Goal: Information Seeking & Learning: Learn about a topic

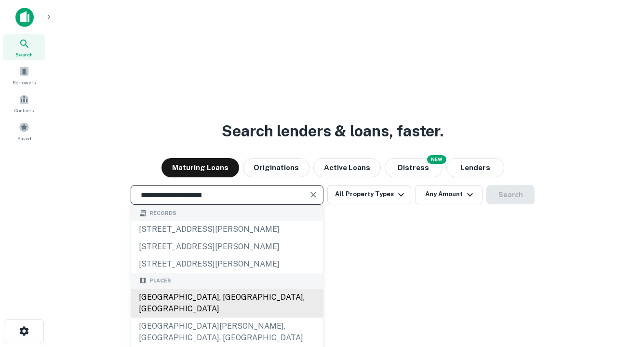
click at [226, 317] on div "[GEOGRAPHIC_DATA], [GEOGRAPHIC_DATA], [GEOGRAPHIC_DATA]" at bounding box center [227, 303] width 192 height 29
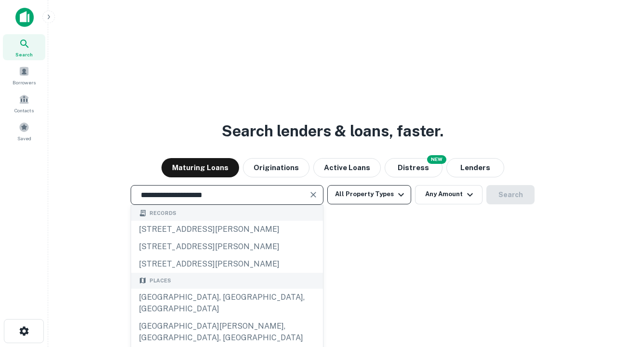
click at [369, 194] on button "All Property Types" at bounding box center [369, 194] width 84 height 19
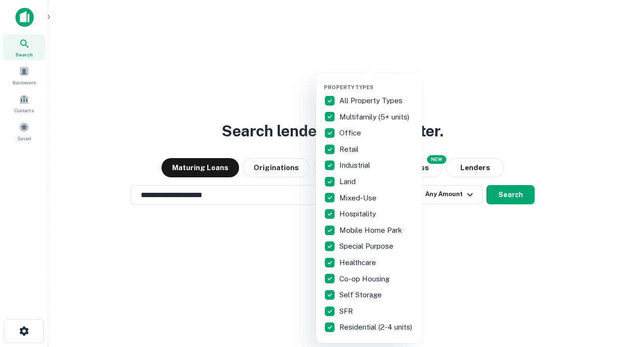
type input "**********"
click at [377, 81] on button "button" at bounding box center [377, 81] width 106 height 0
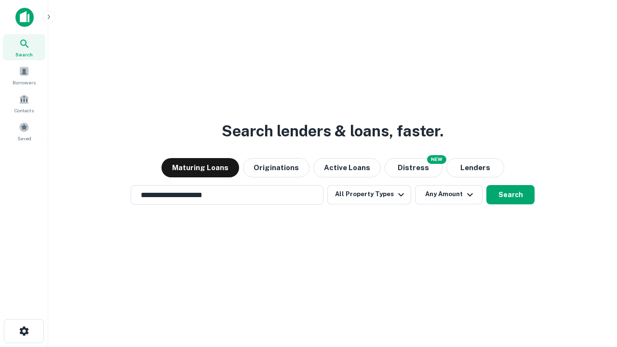
scroll to position [15, 0]
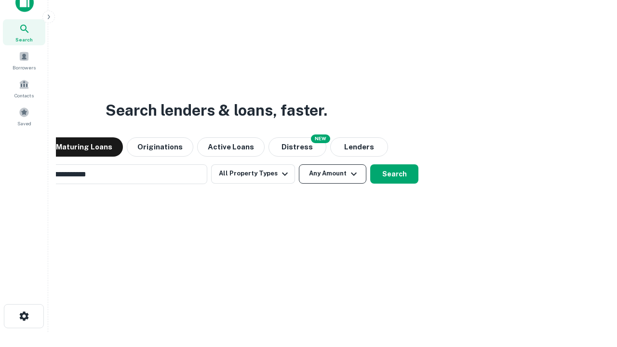
click at [299, 164] on button "Any Amount" at bounding box center [332, 173] width 67 height 19
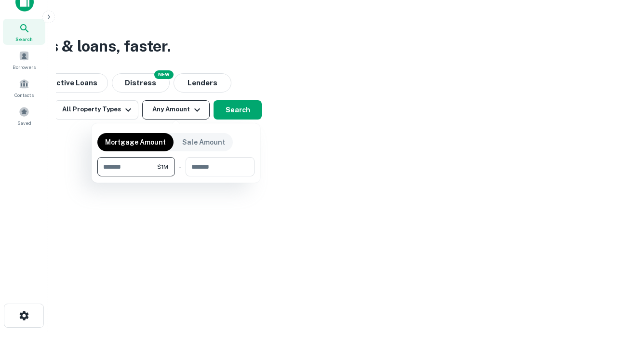
type input "*******"
click at [176, 176] on button "button" at bounding box center [175, 176] width 157 height 0
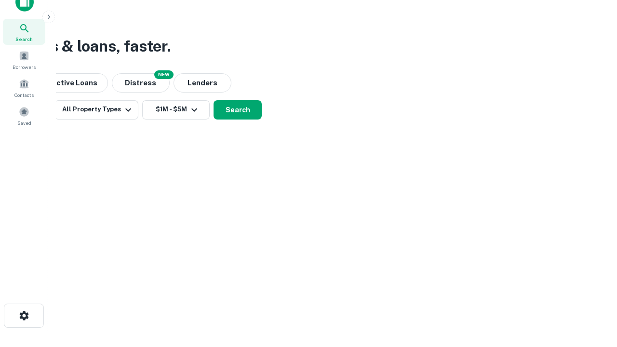
scroll to position [15, 0]
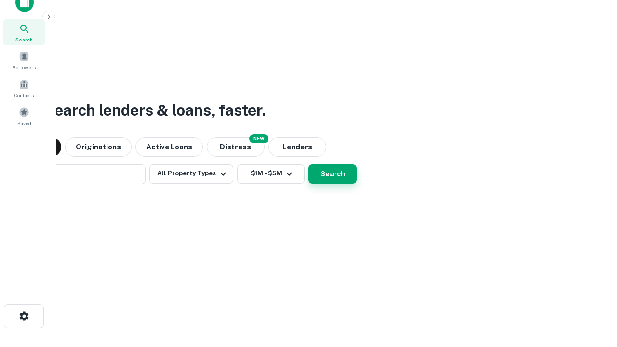
click at [308, 164] on button "Search" at bounding box center [332, 173] width 48 height 19
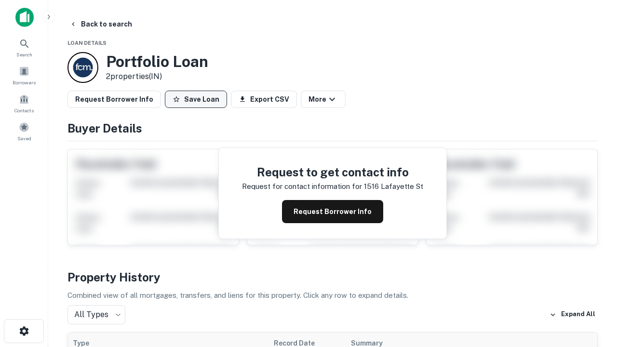
click at [196, 99] on button "Save Loan" at bounding box center [196, 99] width 62 height 17
click at [198, 99] on button "Loan Saved" at bounding box center [198, 99] width 66 height 17
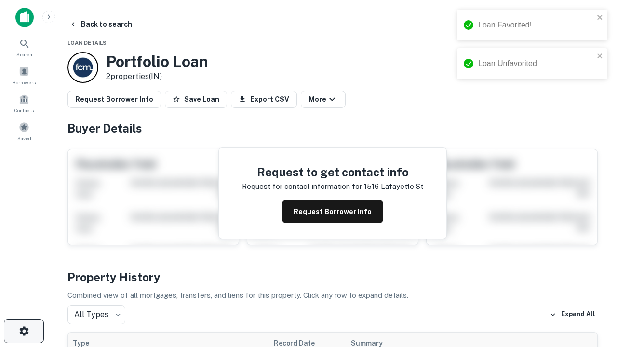
click at [24, 331] on icon "button" at bounding box center [24, 331] width 12 height 12
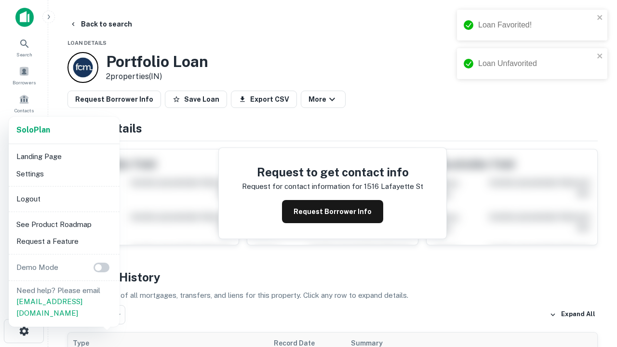
click at [64, 198] on li "Logout" at bounding box center [64, 198] width 103 height 17
